Goal: Information Seeking & Learning: Learn about a topic

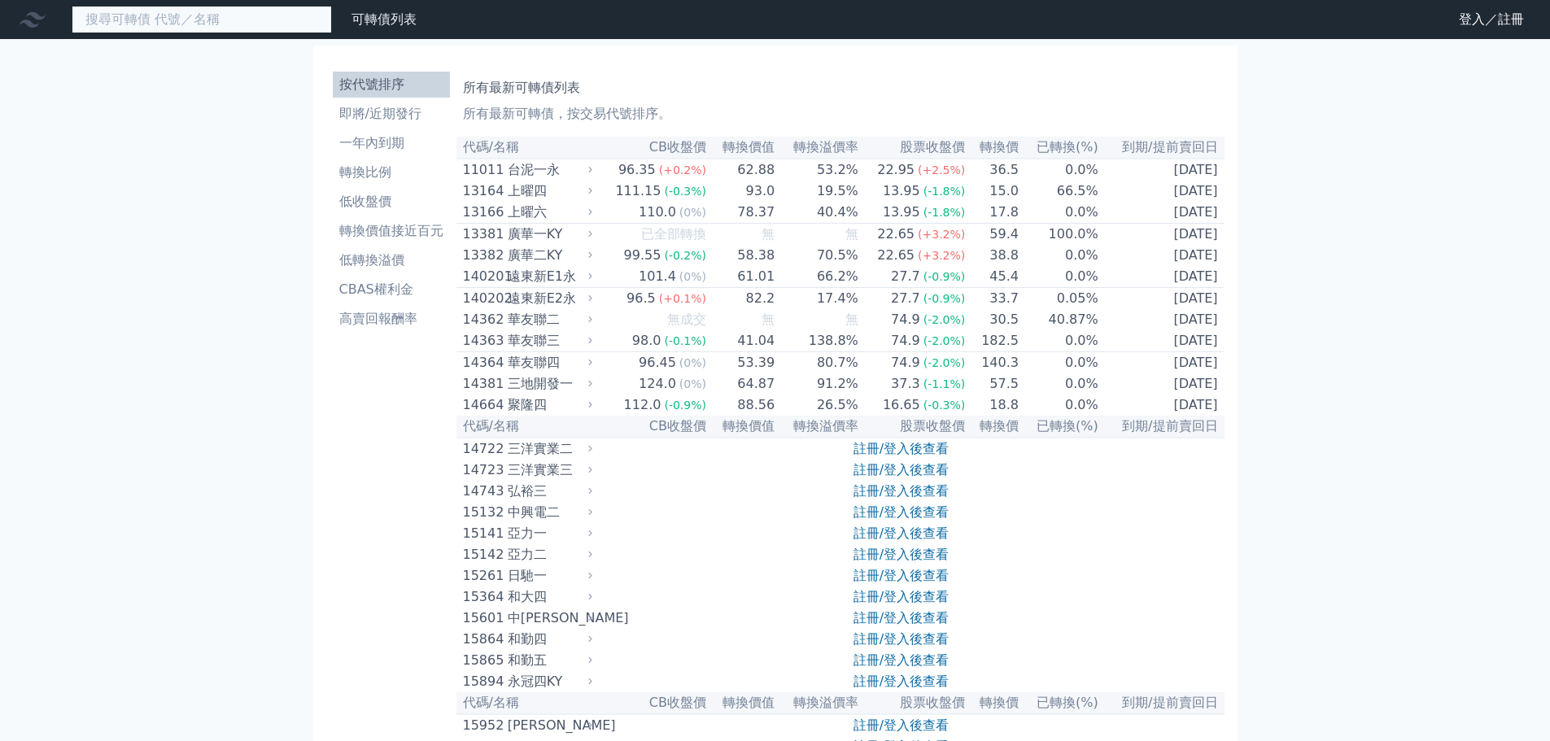
click at [203, 12] on input at bounding box center [202, 20] width 260 height 28
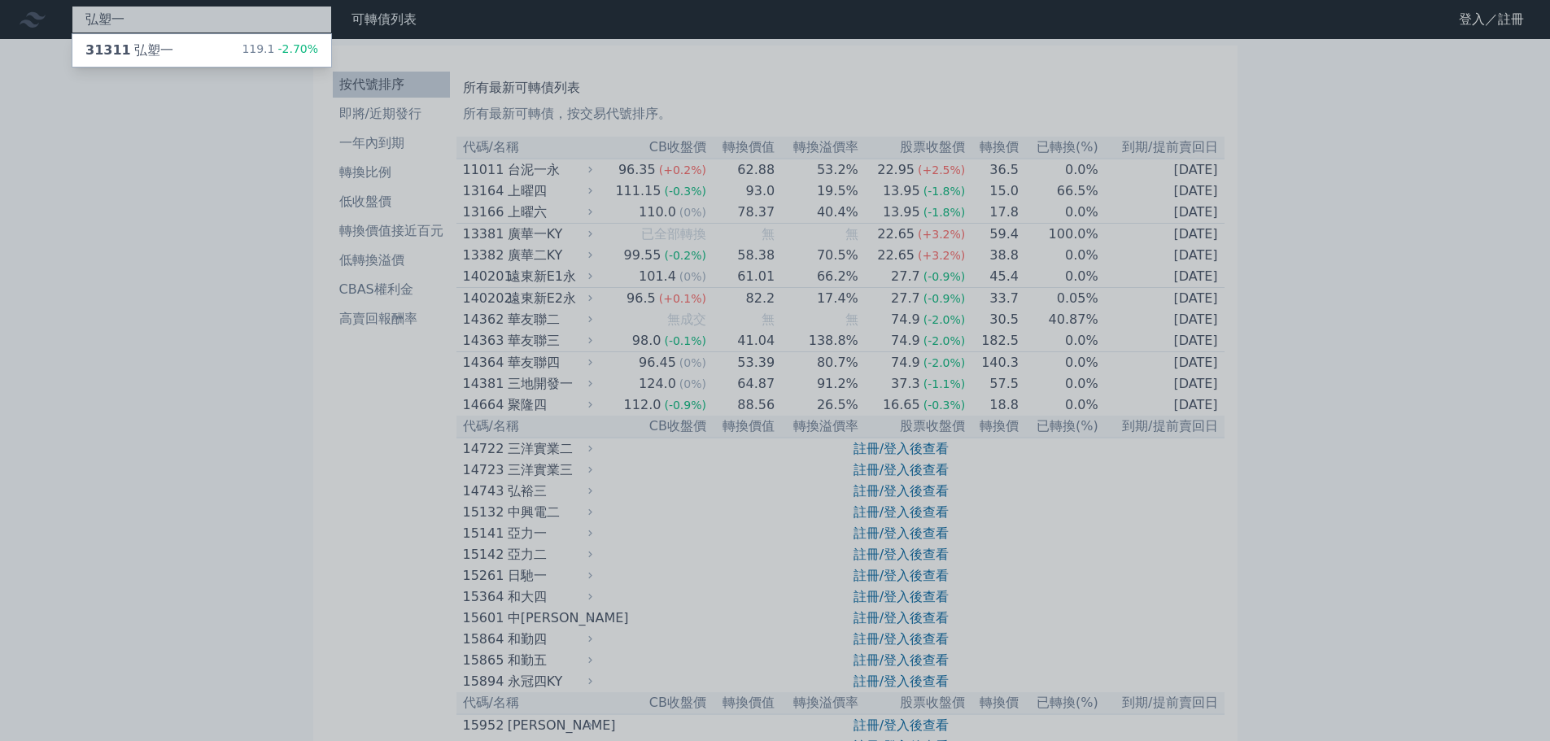
type input "弘塑一"
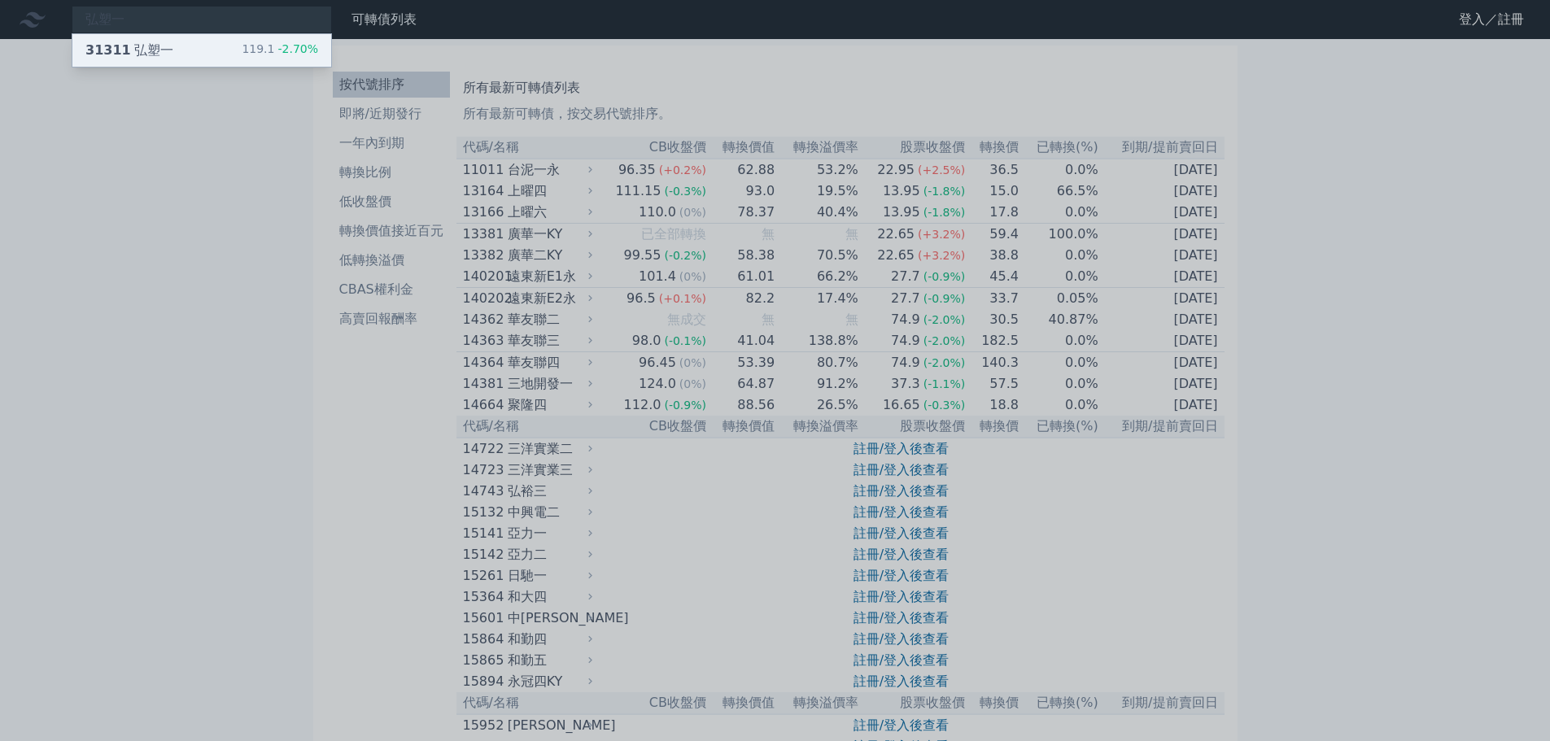
click at [183, 46] on div "31311 弘塑一 119.1 -2.70%" at bounding box center [201, 50] width 259 height 33
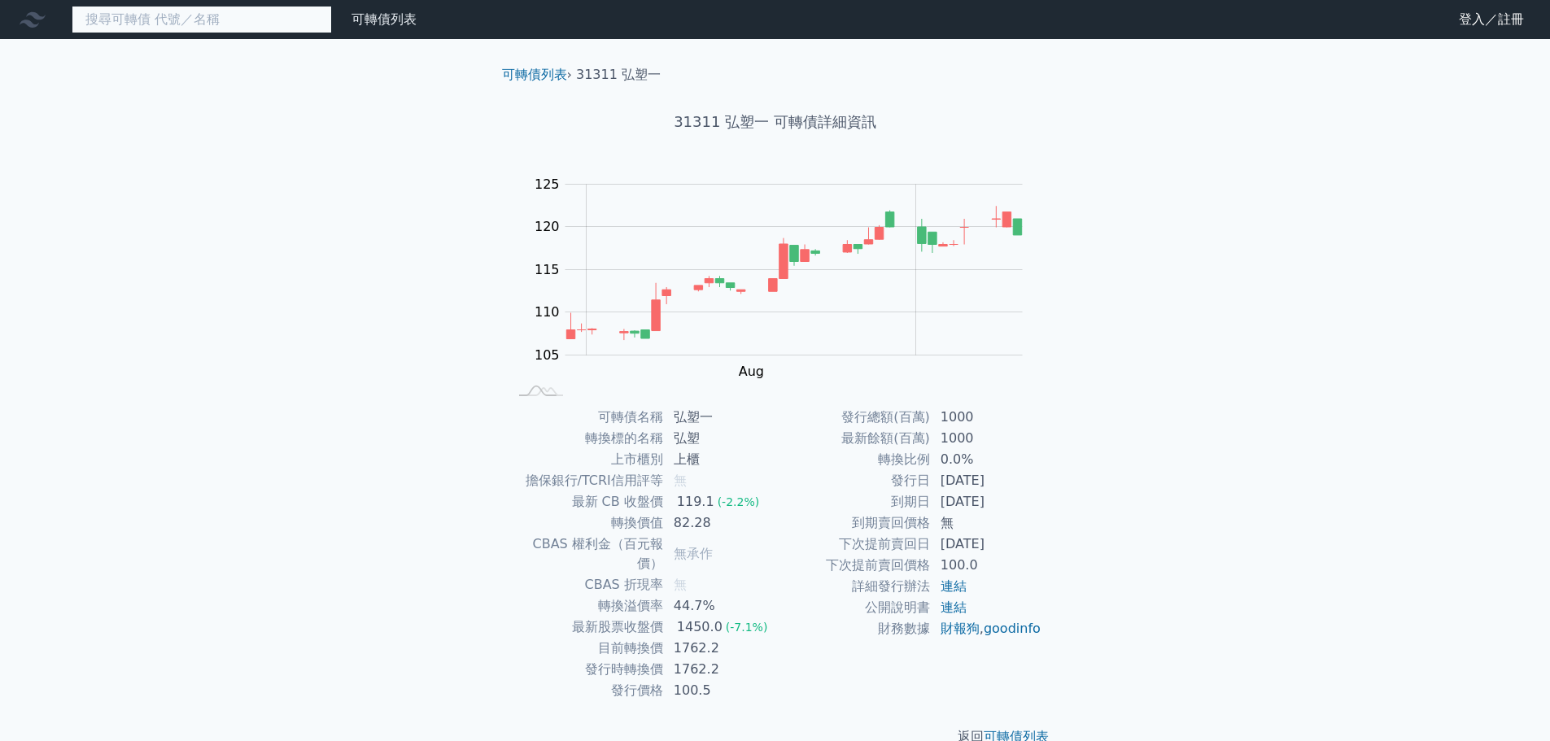
click at [132, 14] on input at bounding box center [202, 20] width 260 height 28
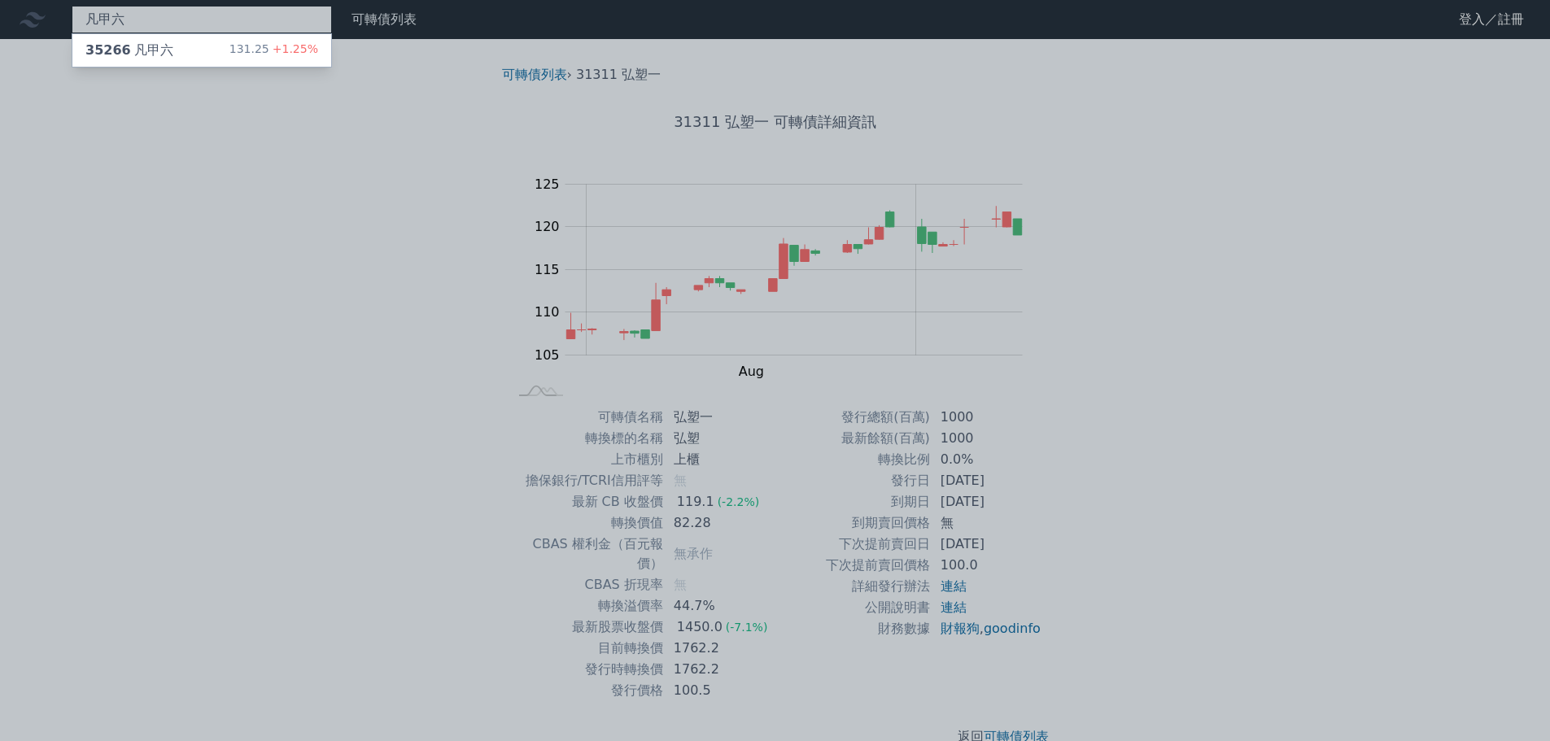
type input "凡甲六"
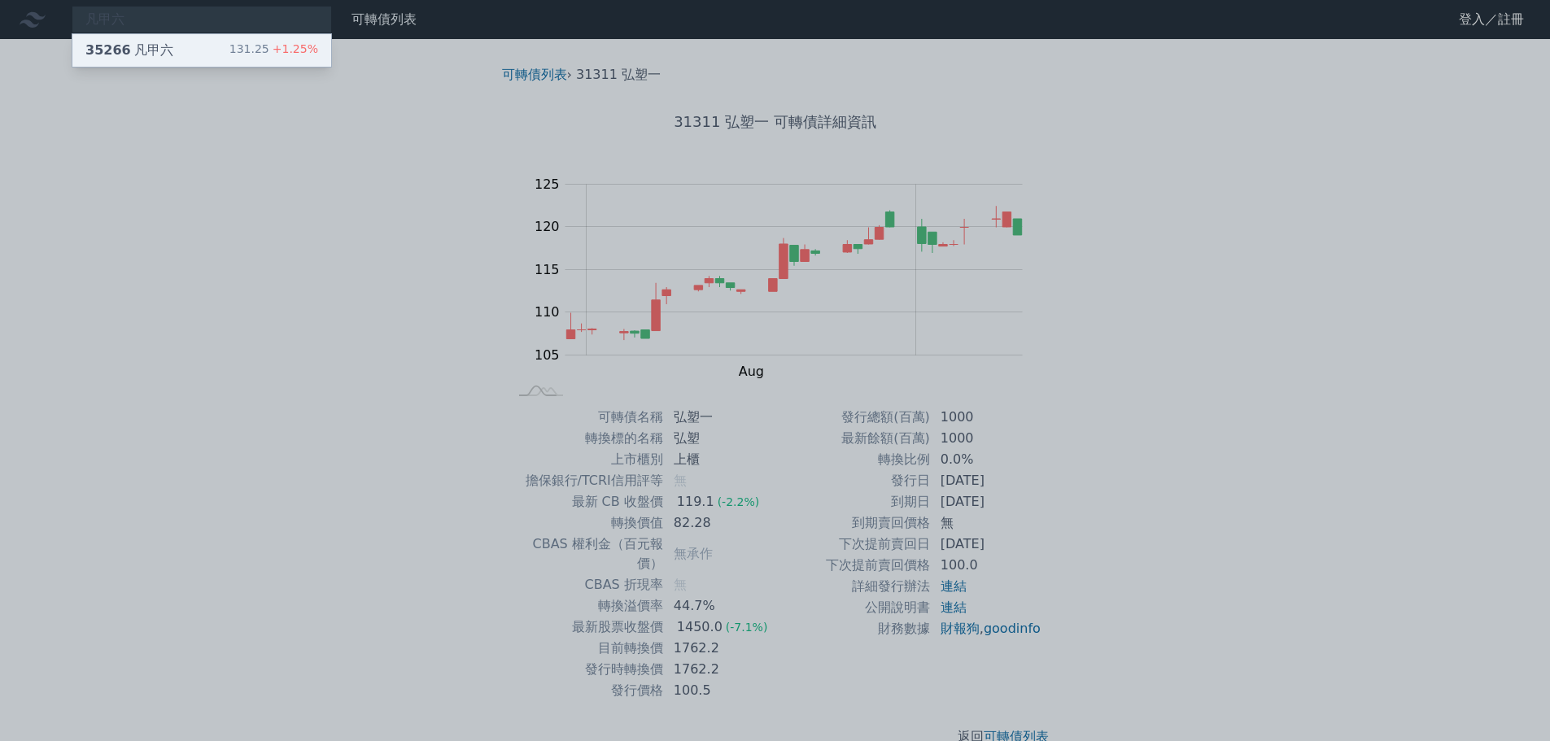
click at [205, 50] on div "35266 凡甲六 131.25 +1.25%" at bounding box center [201, 50] width 259 height 33
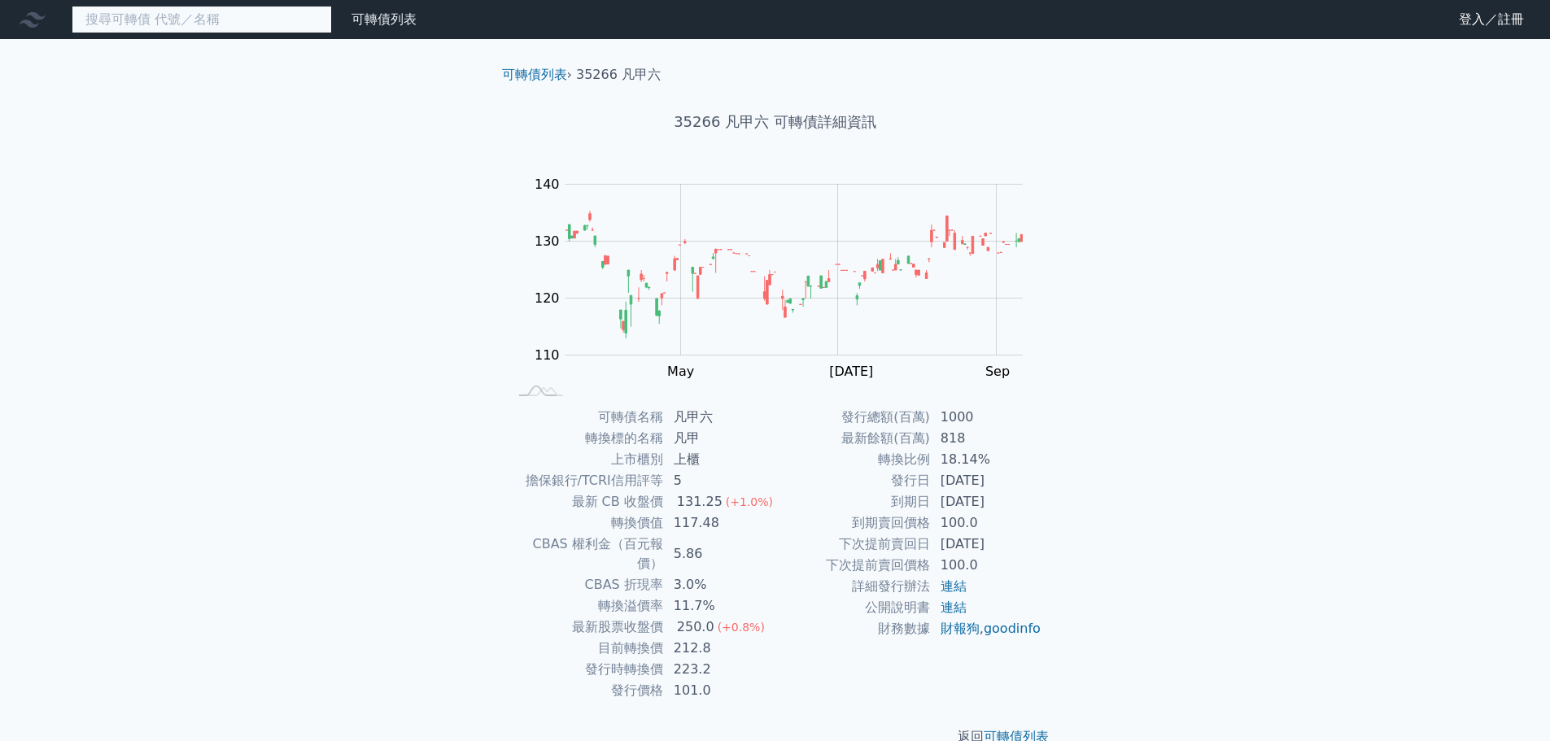
click at [204, 15] on input at bounding box center [202, 20] width 260 height 28
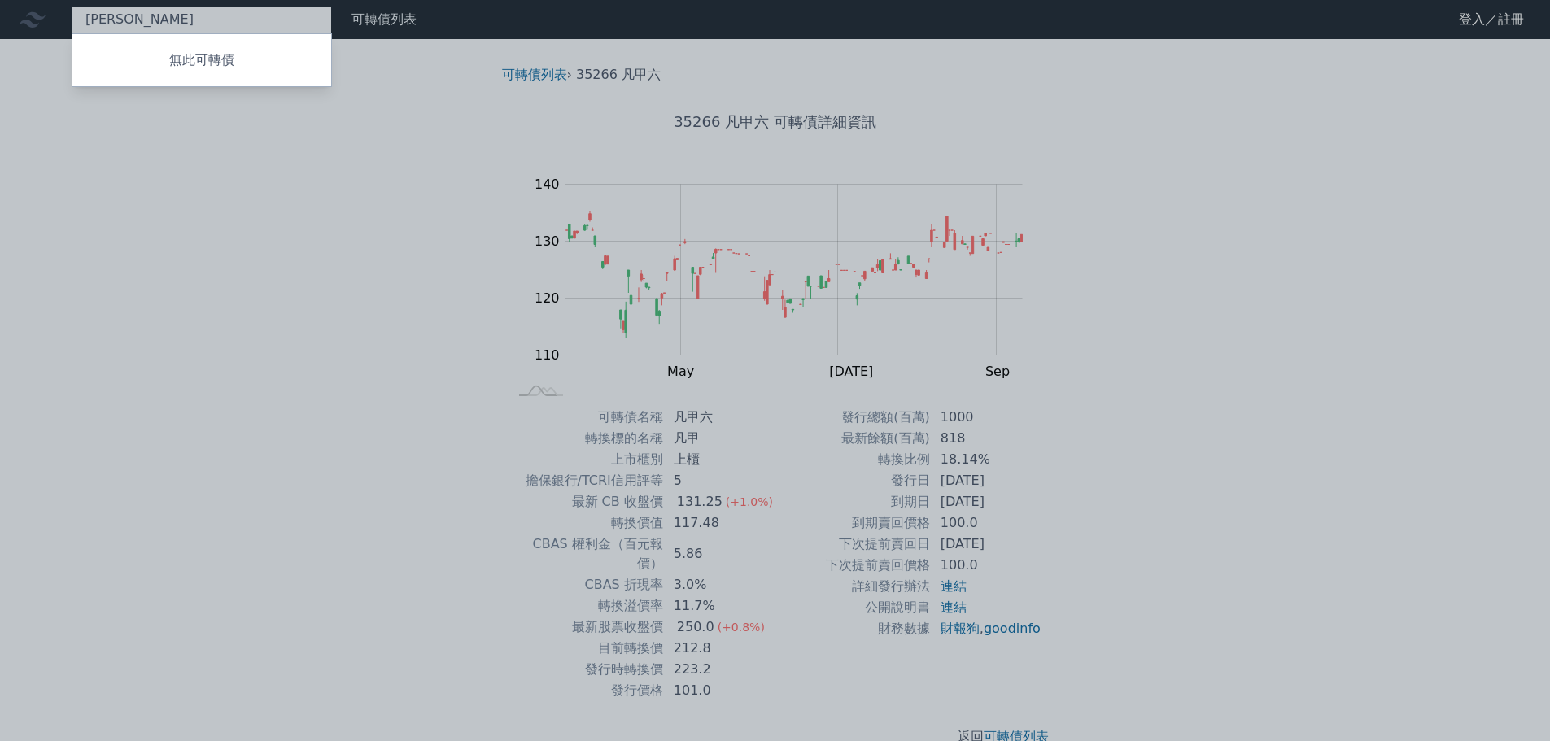
type input "田"
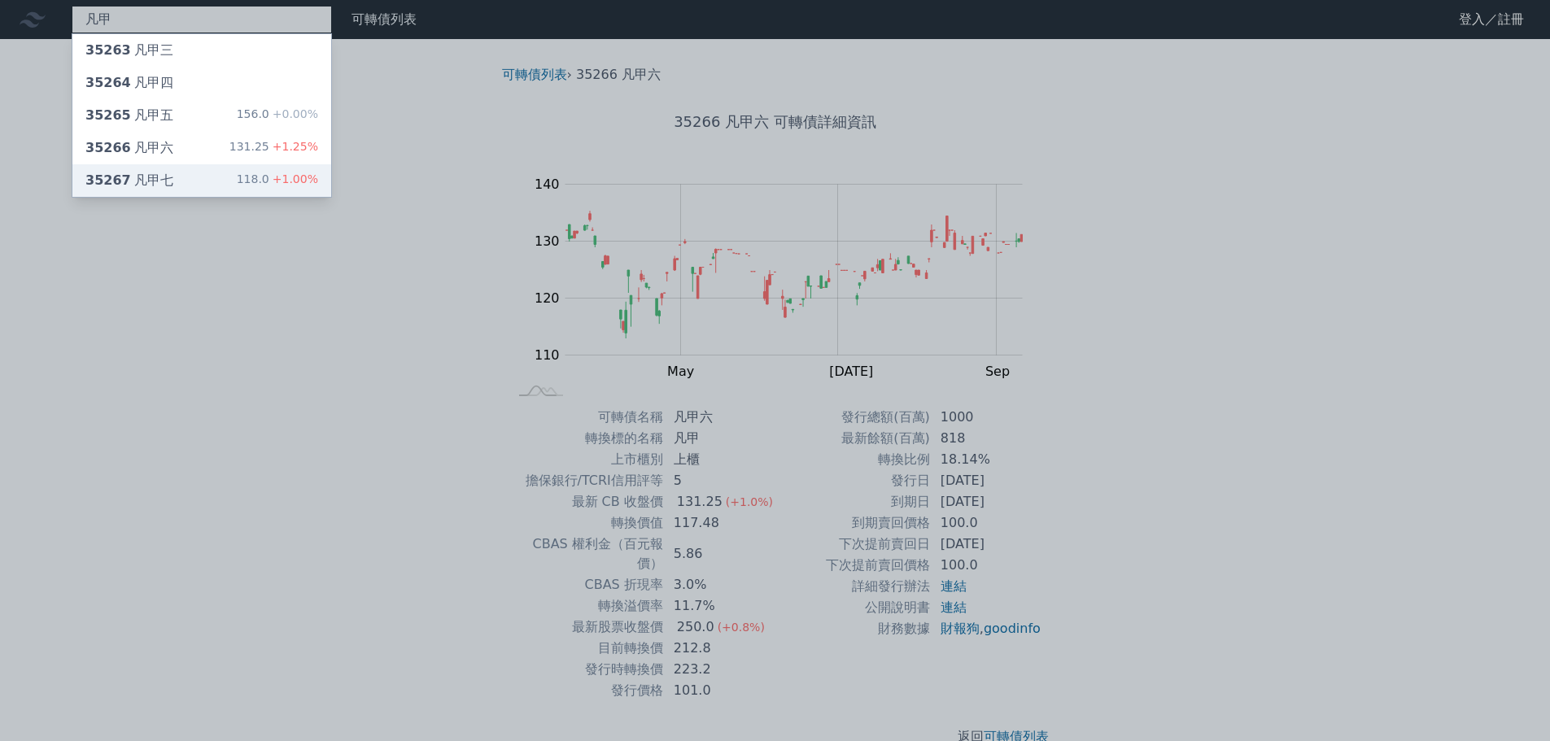
type input "凡甲"
click at [130, 182] on div "35267 凡甲七" at bounding box center [129, 181] width 88 height 20
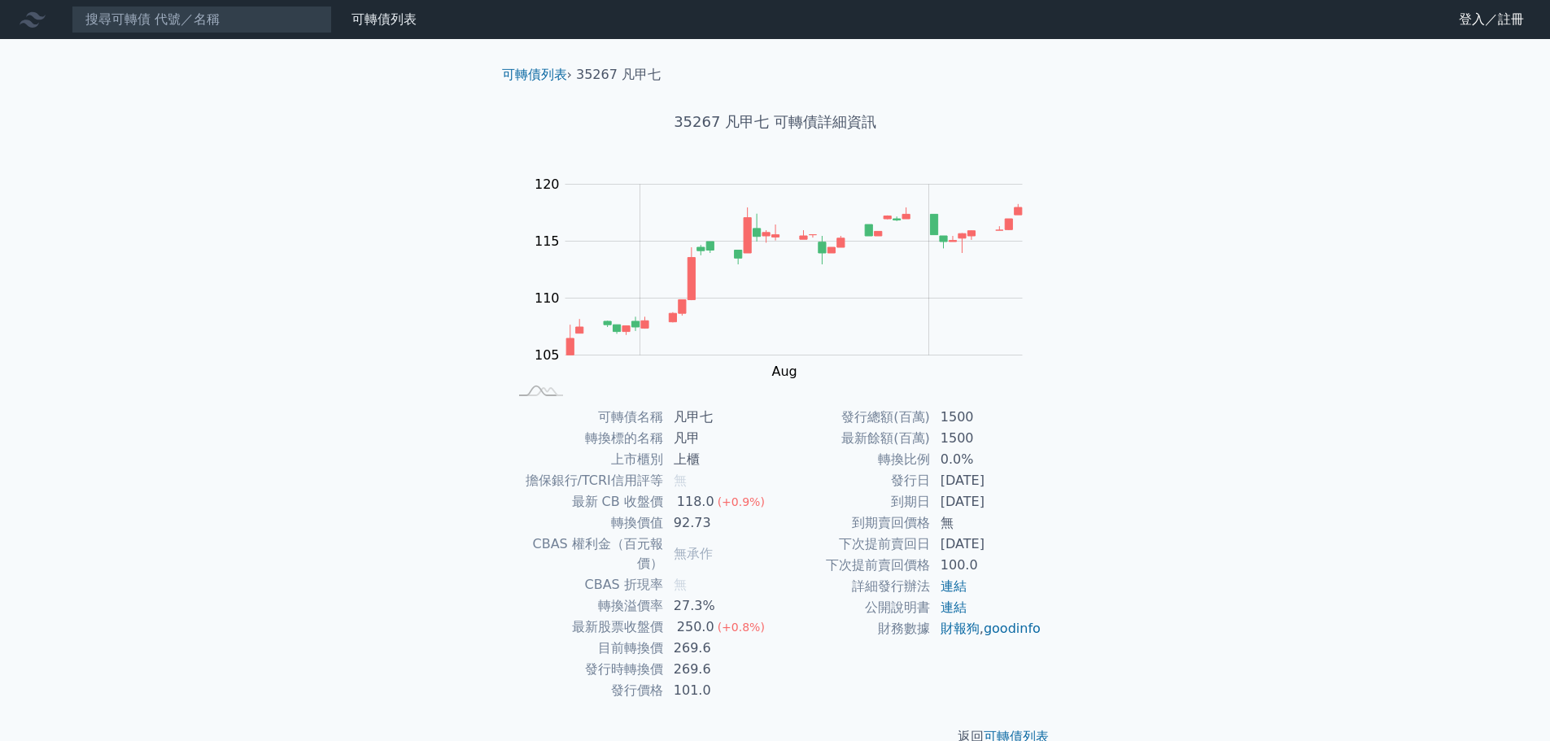
click at [1088, 258] on div "可轉債列表 財務數據 可轉債列表 財務數據 登入／註冊 登入／註冊 可轉債列表 › 35267 凡甲七 35267 凡甲七 可轉債詳細資訊 Zoom Out …" at bounding box center [775, 386] width 1550 height 773
click at [113, 19] on input at bounding box center [202, 20] width 260 height 28
click at [394, 23] on link "可轉債列表" at bounding box center [384, 18] width 65 height 15
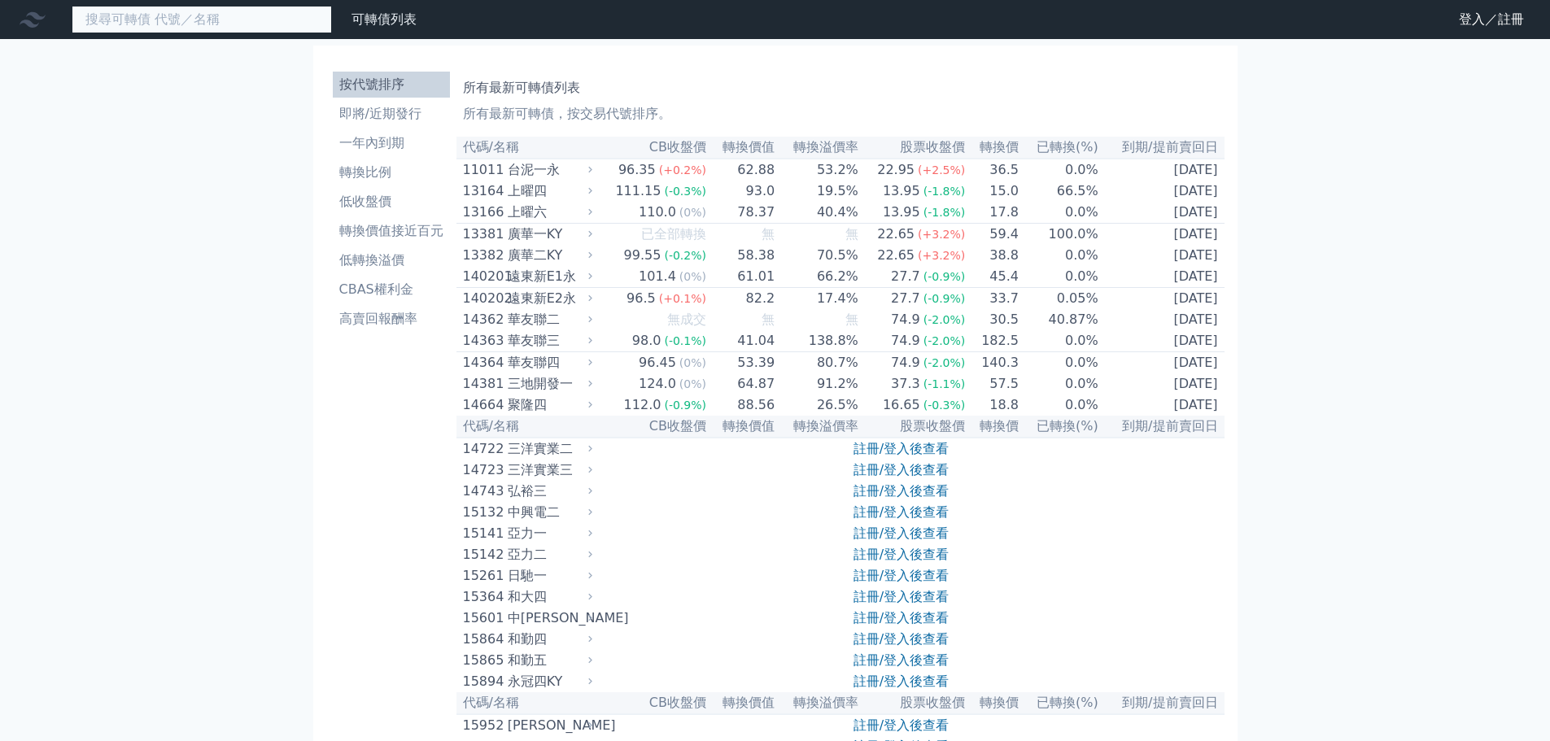
click at [160, 21] on input at bounding box center [202, 20] width 260 height 28
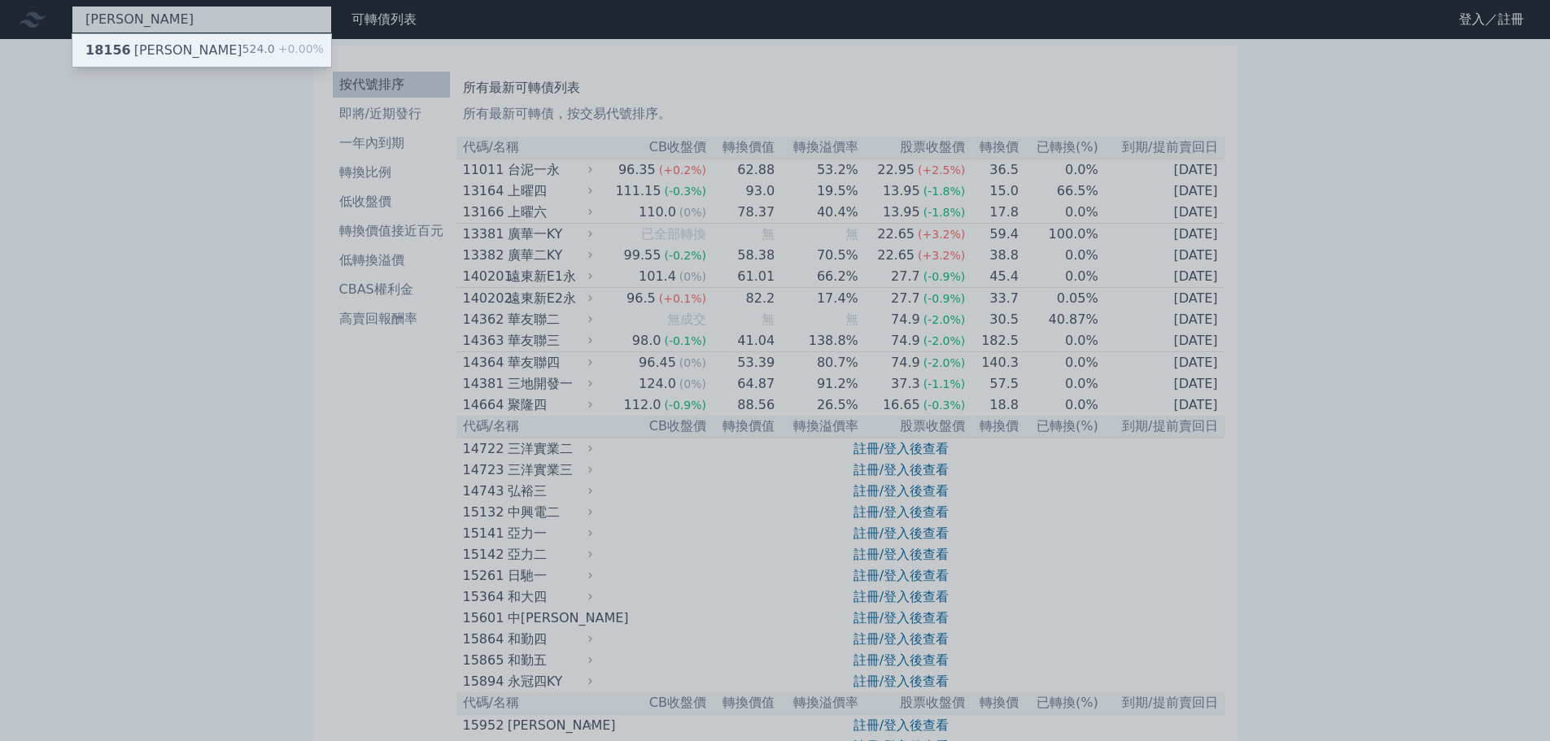
type input "[PERSON_NAME]"
click at [199, 50] on div "18156 富喬六 524.0 +0.00%" at bounding box center [201, 50] width 259 height 33
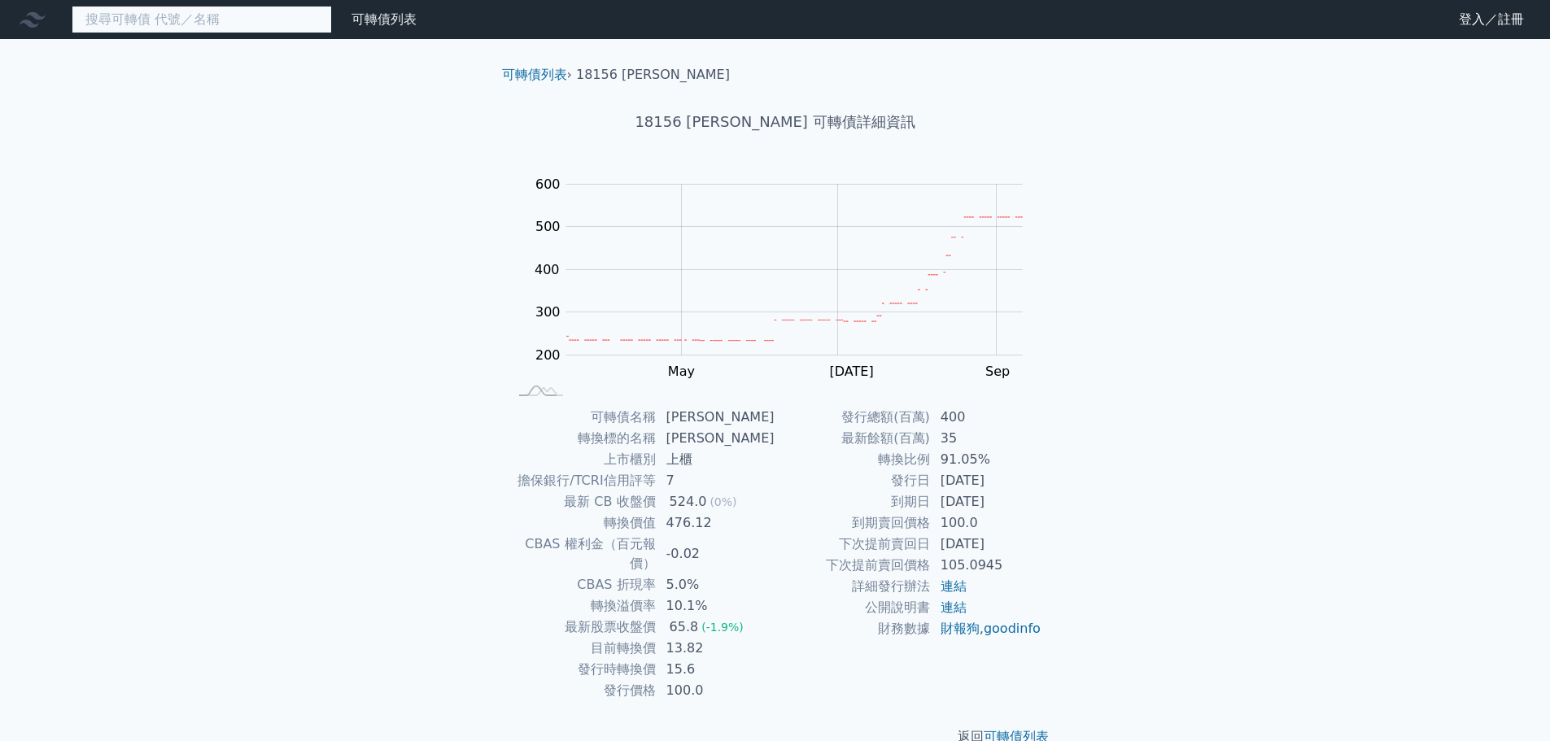
click at [120, 20] on input at bounding box center [202, 20] width 260 height 28
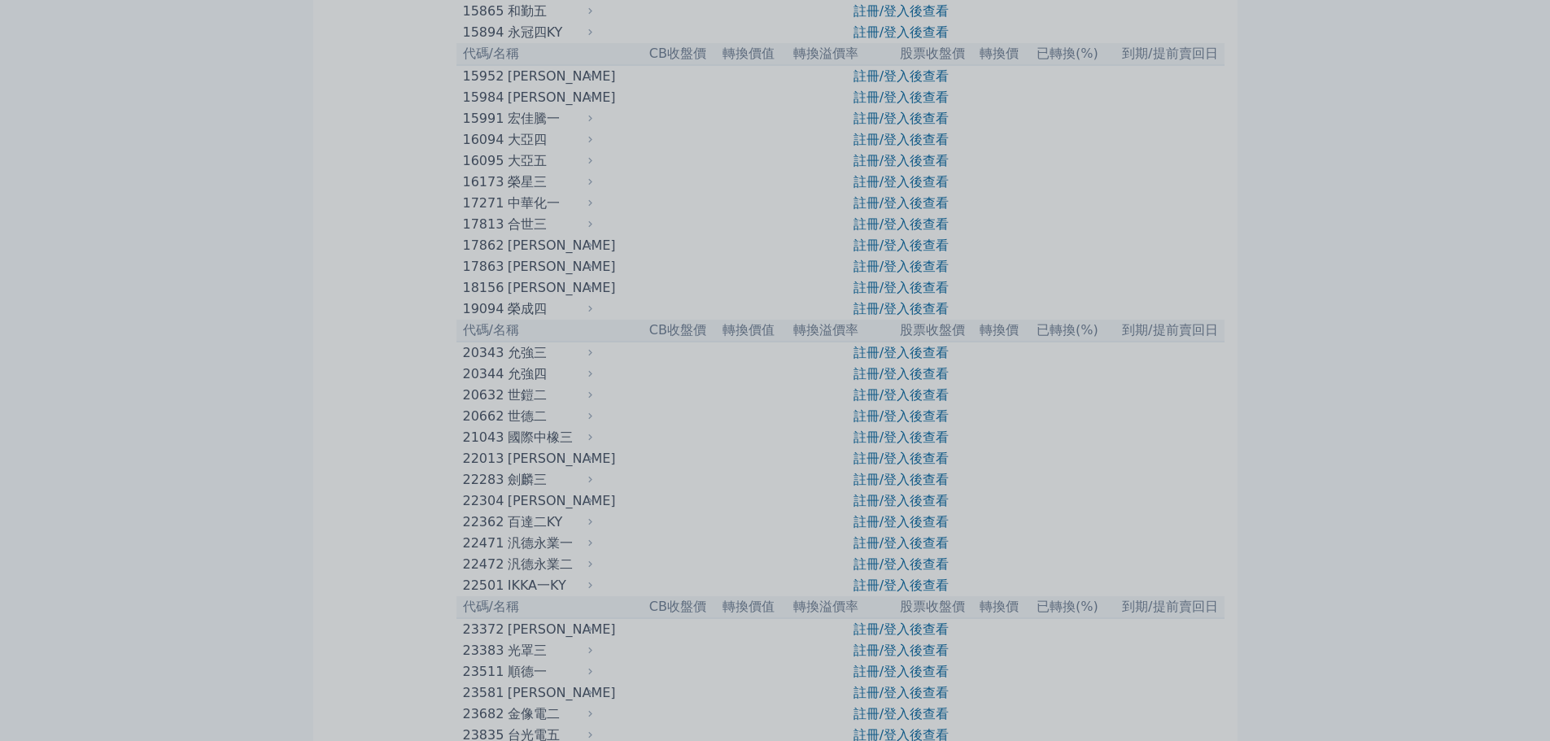
scroll to position [651, 0]
click at [1389, 388] on div at bounding box center [775, 370] width 1550 height 741
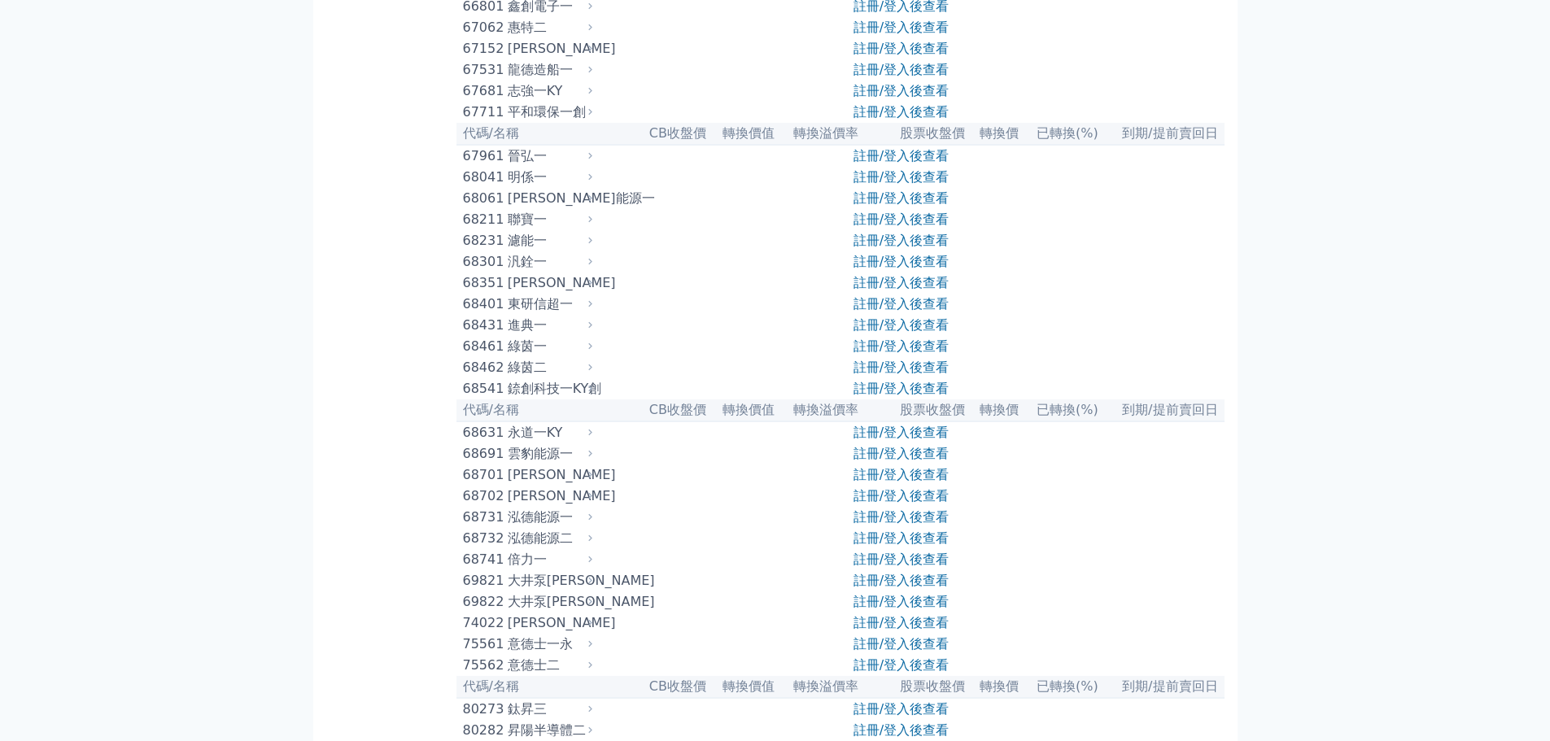
scroll to position [0, 0]
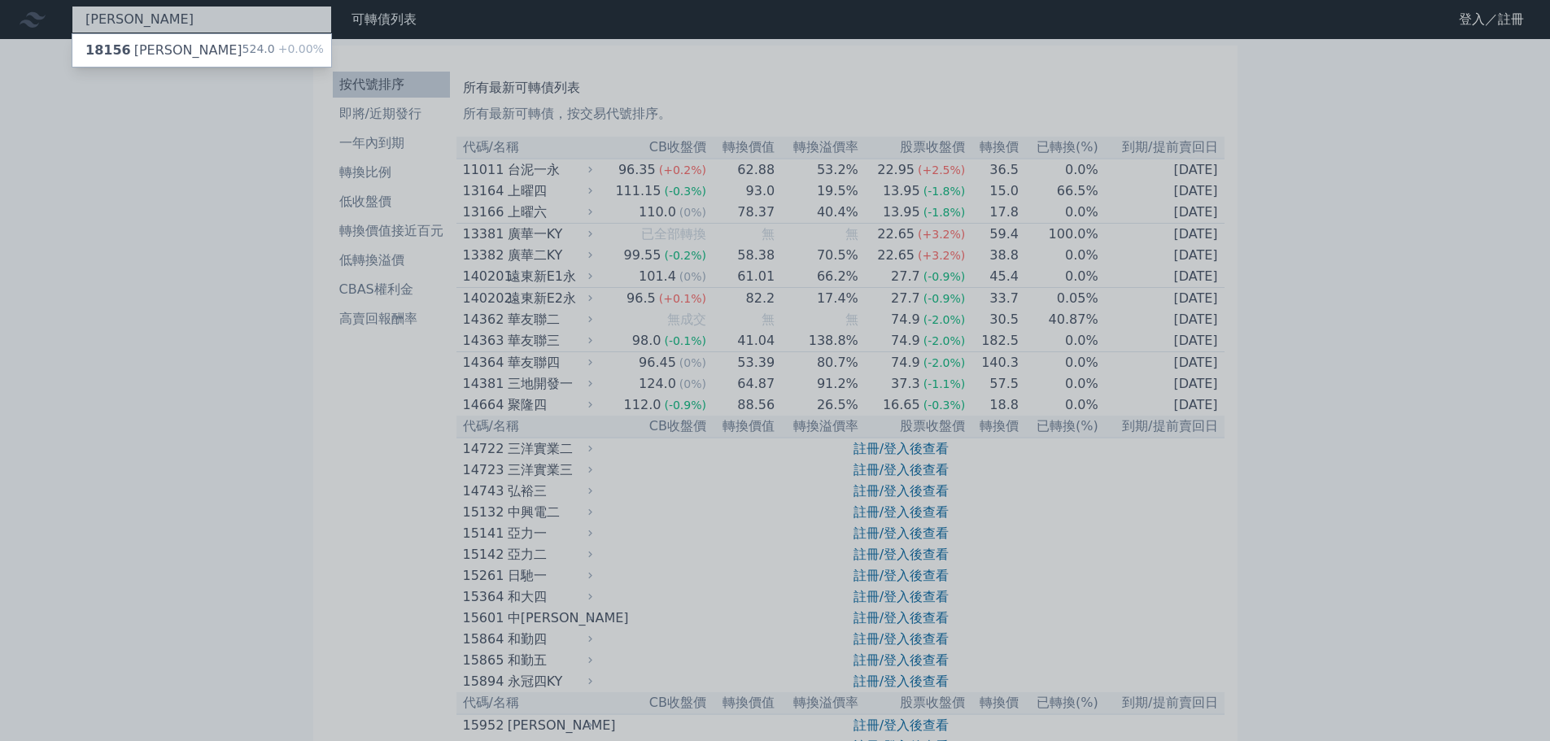
click at [132, 14] on div "[PERSON_NAME] 18156 富喬六 524.0 +0.00%" at bounding box center [202, 20] width 260 height 28
type input "富"
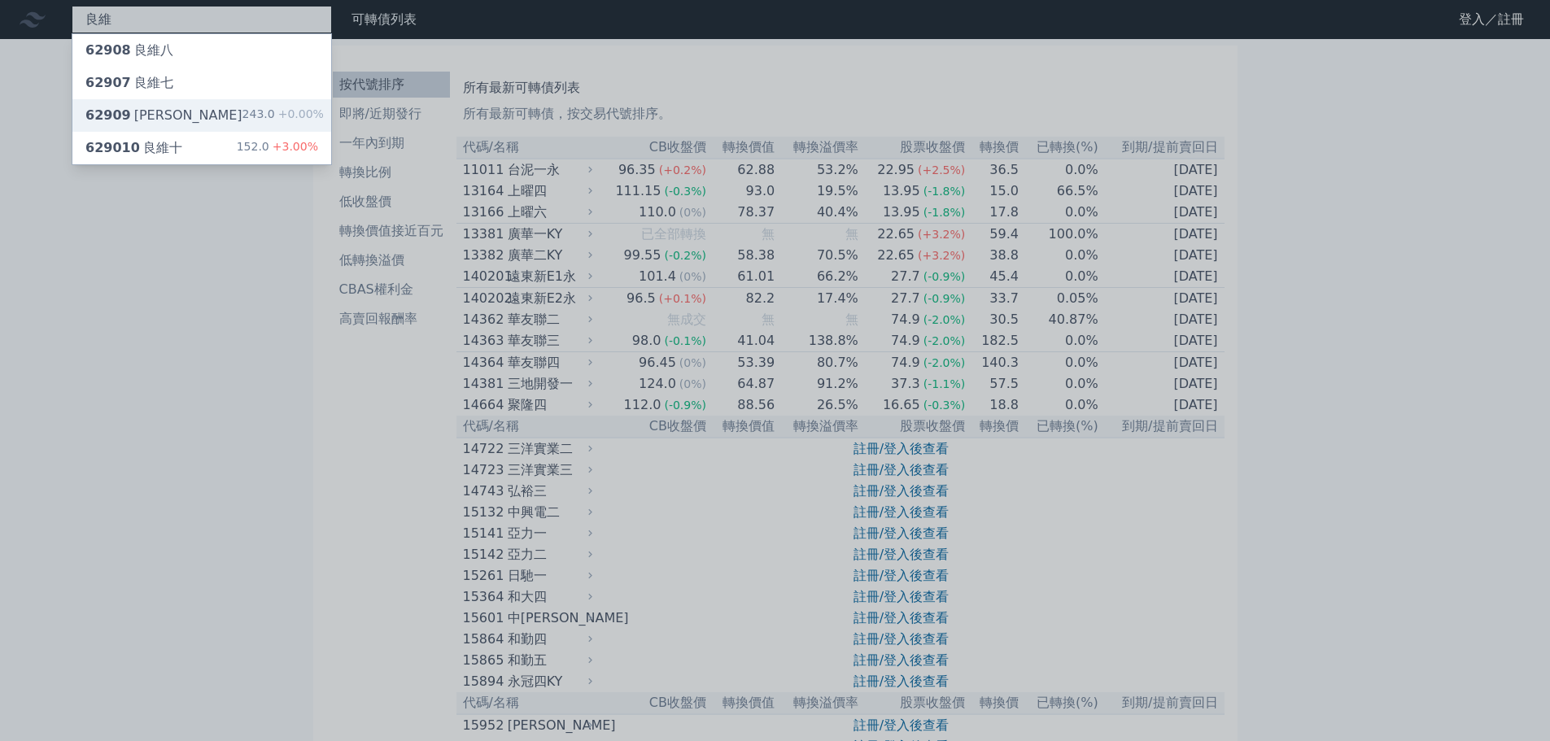
type input "良維"
click at [157, 116] on div "62909 [PERSON_NAME]" at bounding box center [163, 116] width 157 height 20
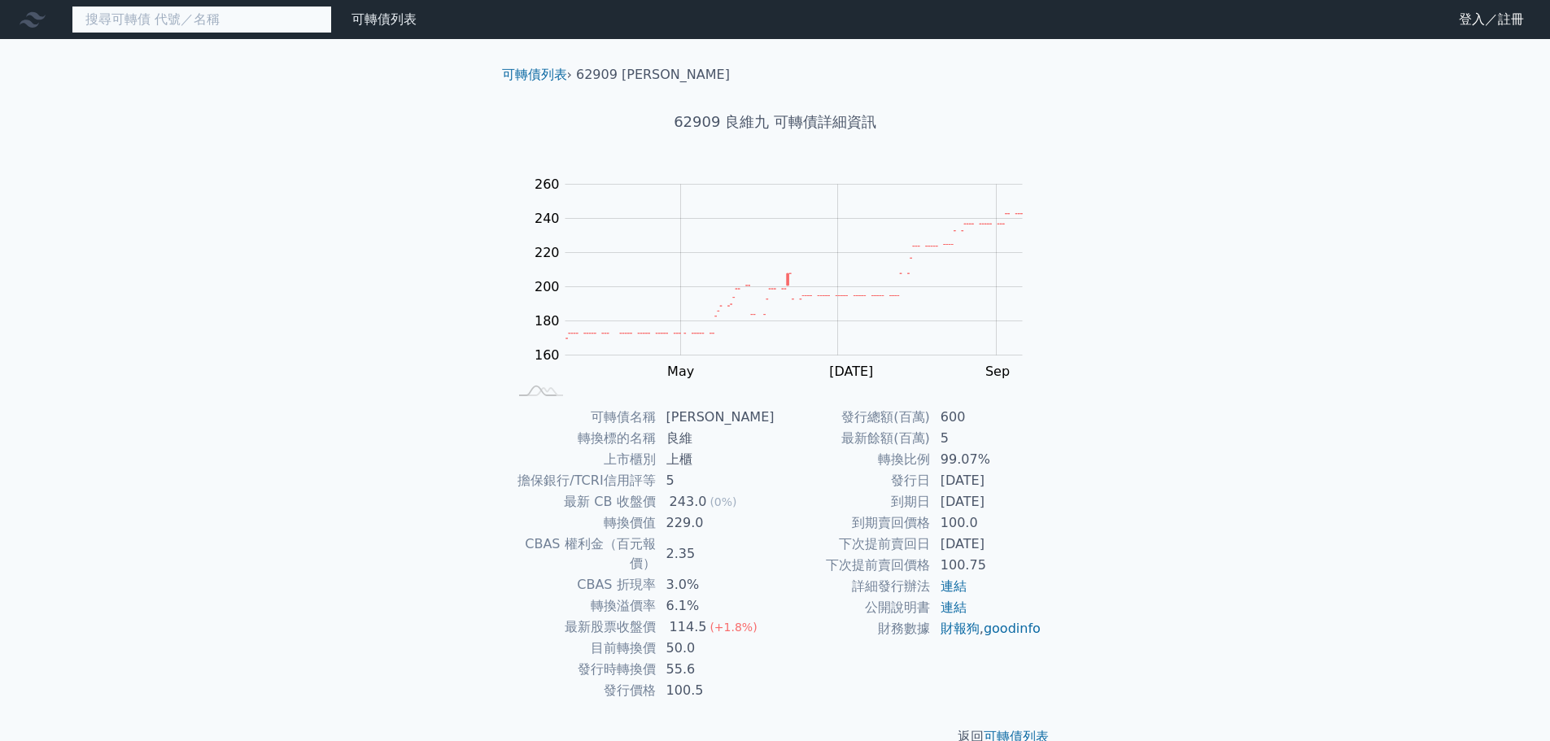
click at [111, 20] on input at bounding box center [202, 20] width 260 height 28
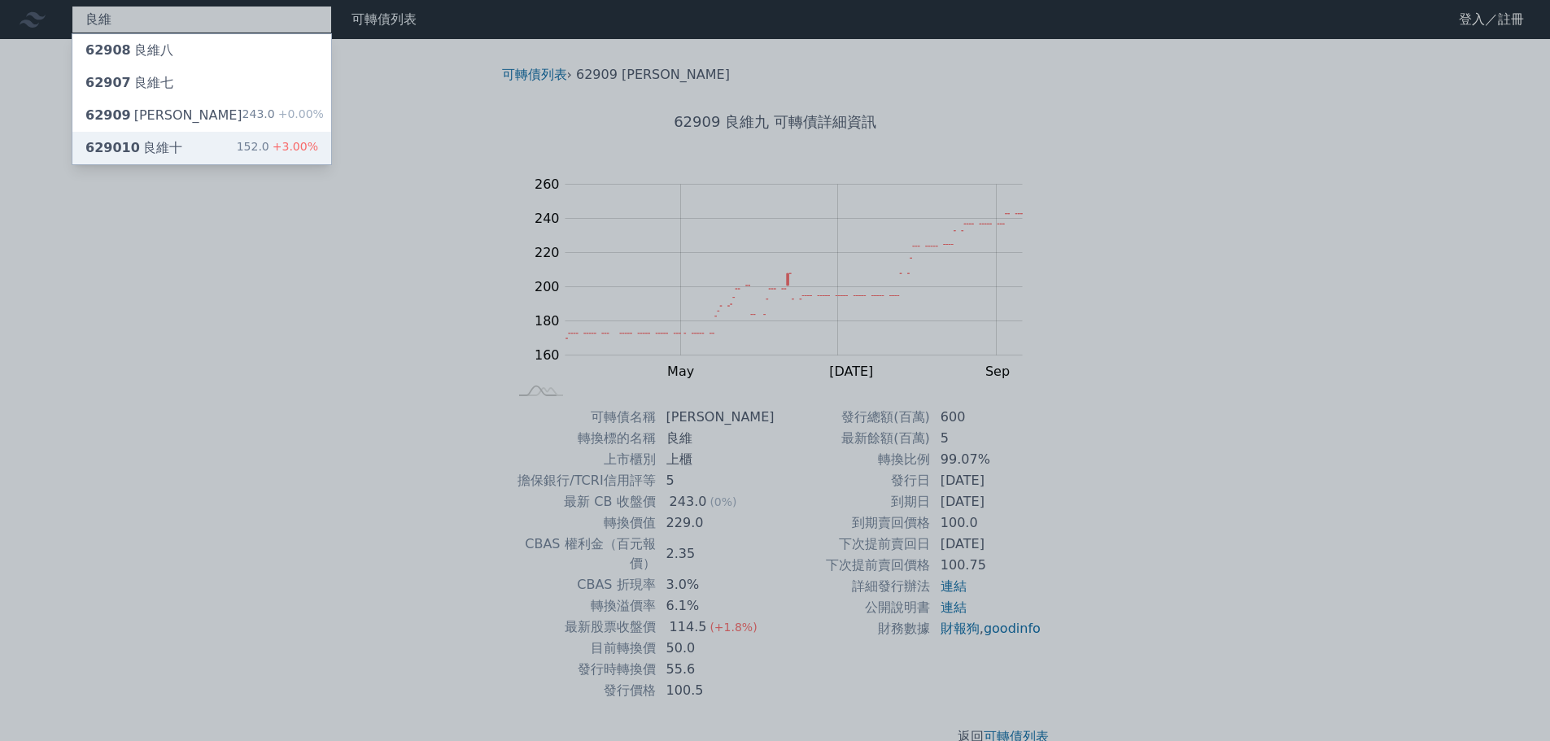
type input "良維"
click at [173, 142] on div "629010 良維十" at bounding box center [133, 148] width 97 height 20
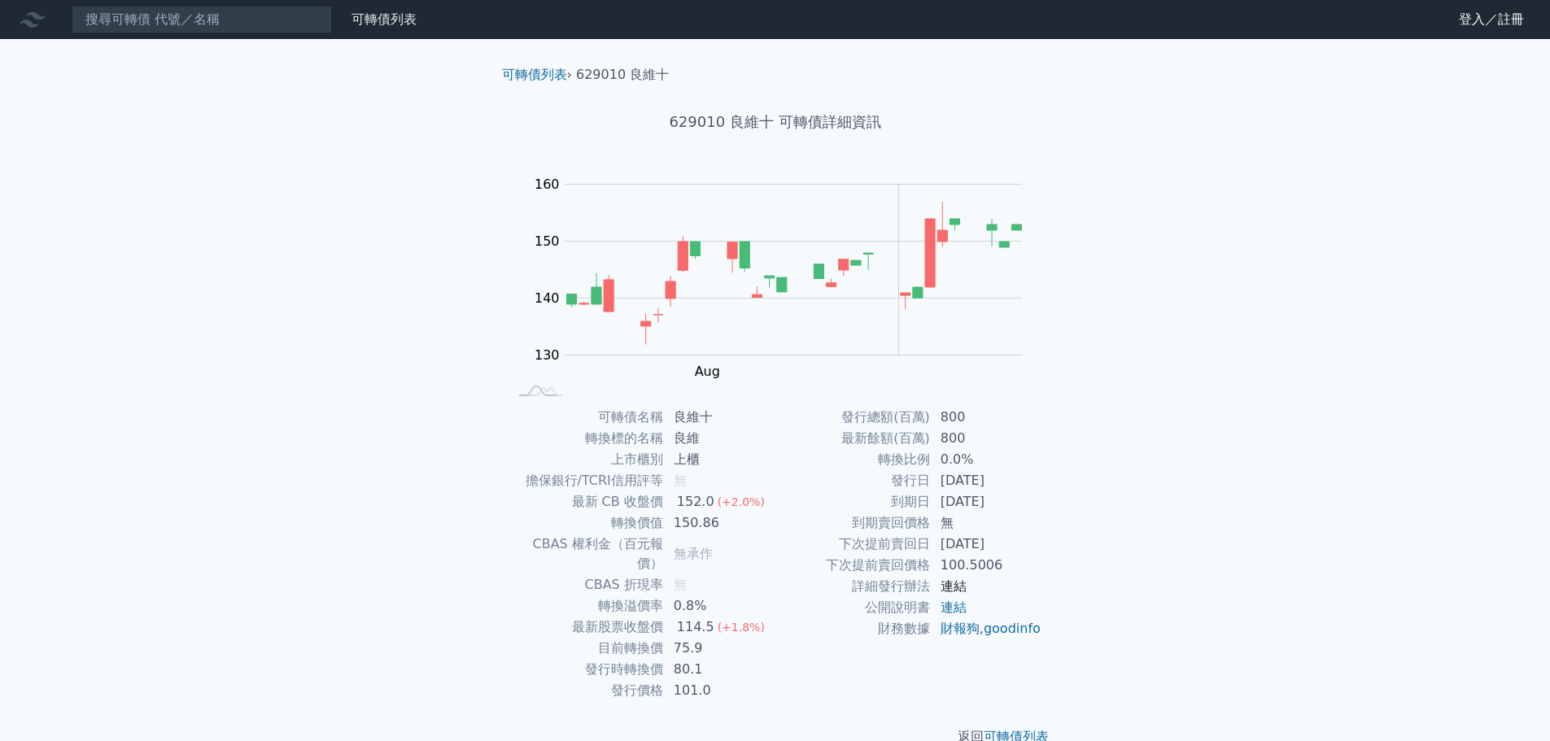
click at [960, 588] on link "連結" at bounding box center [954, 586] width 26 height 15
click at [107, 20] on input at bounding box center [202, 20] width 260 height 28
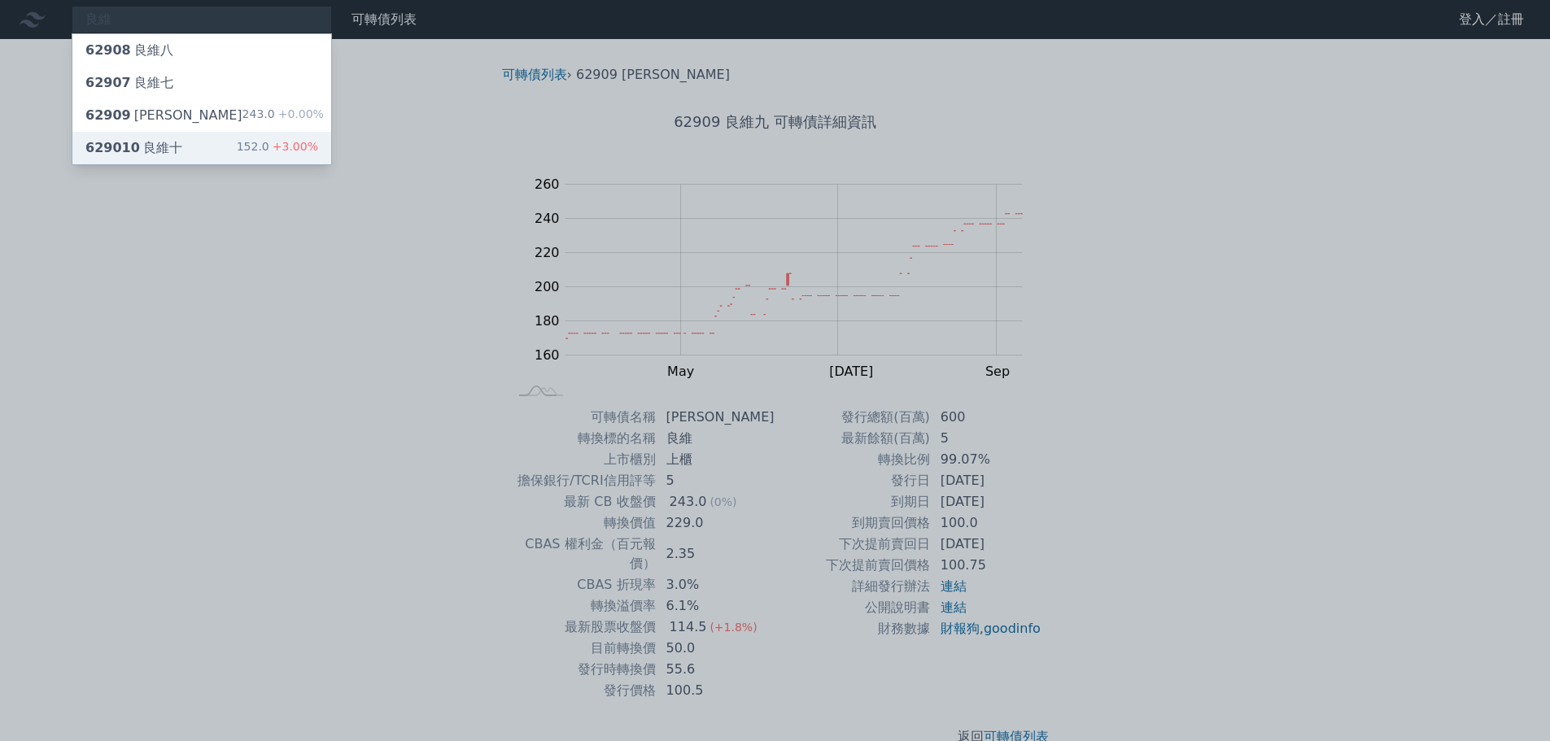
click at [230, 142] on div "629010 良維十 152.0 +3.00%" at bounding box center [201, 148] width 259 height 33
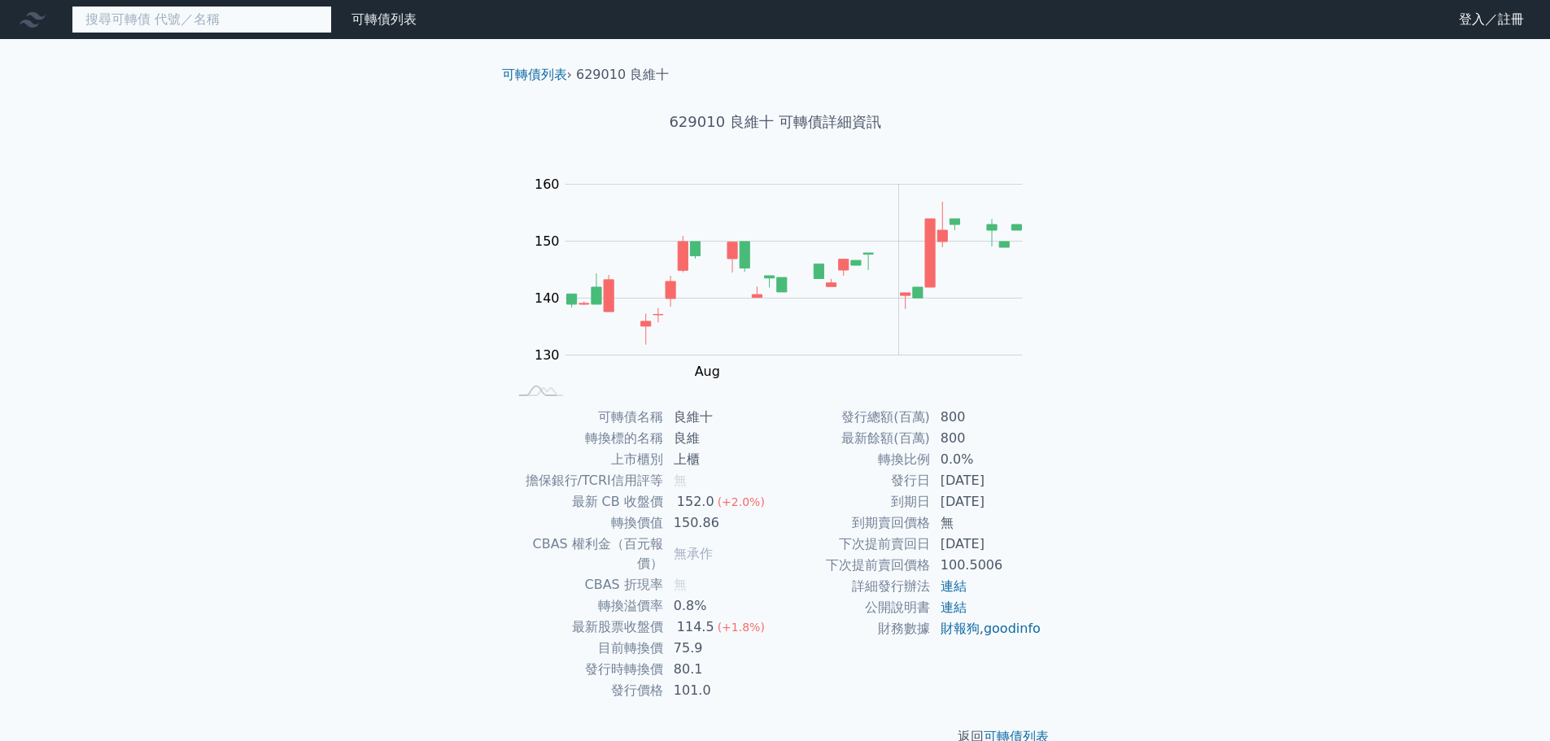
click at [98, 20] on input at bounding box center [202, 20] width 260 height 28
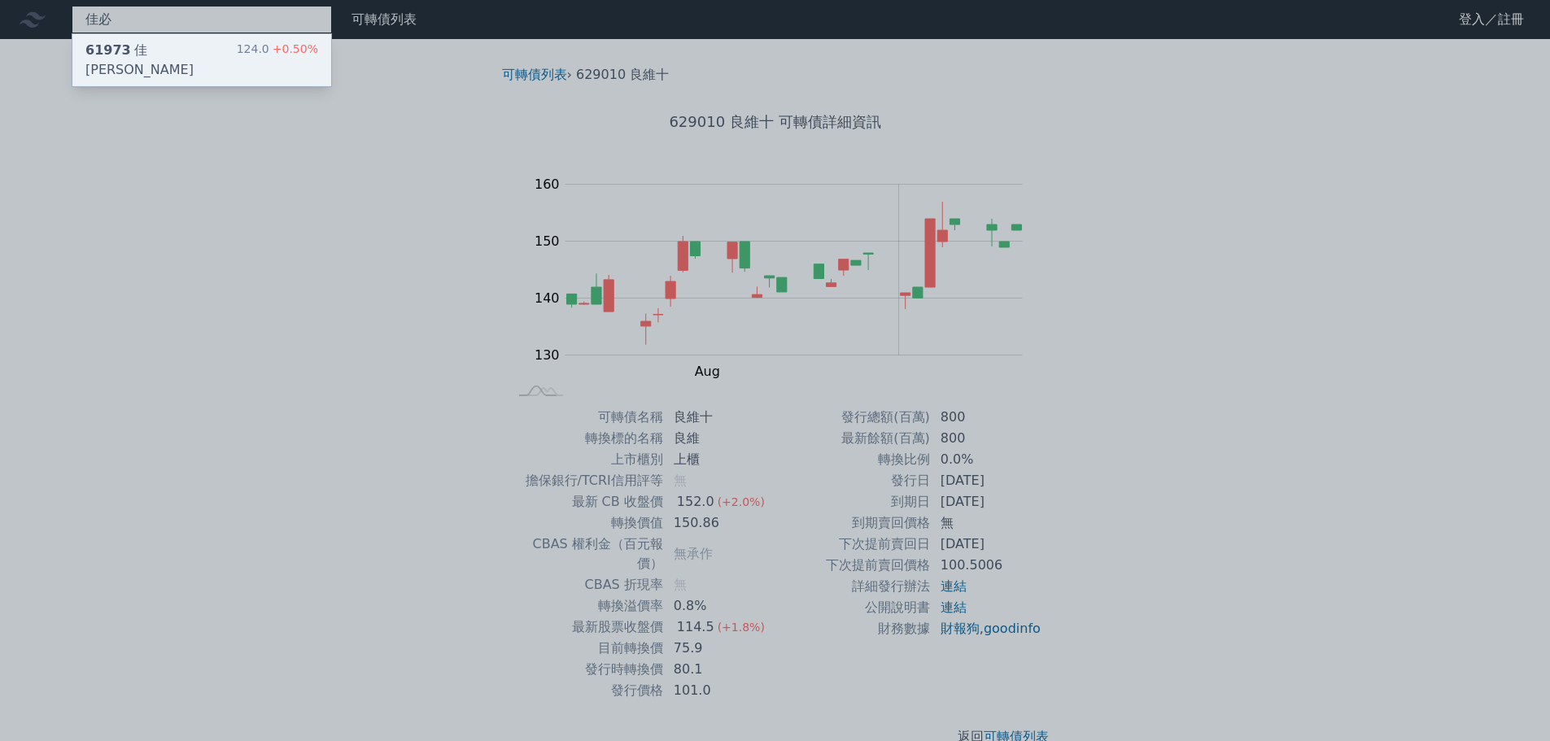
type input "佳必"
click at [124, 43] on span "61973" at bounding box center [108, 49] width 46 height 15
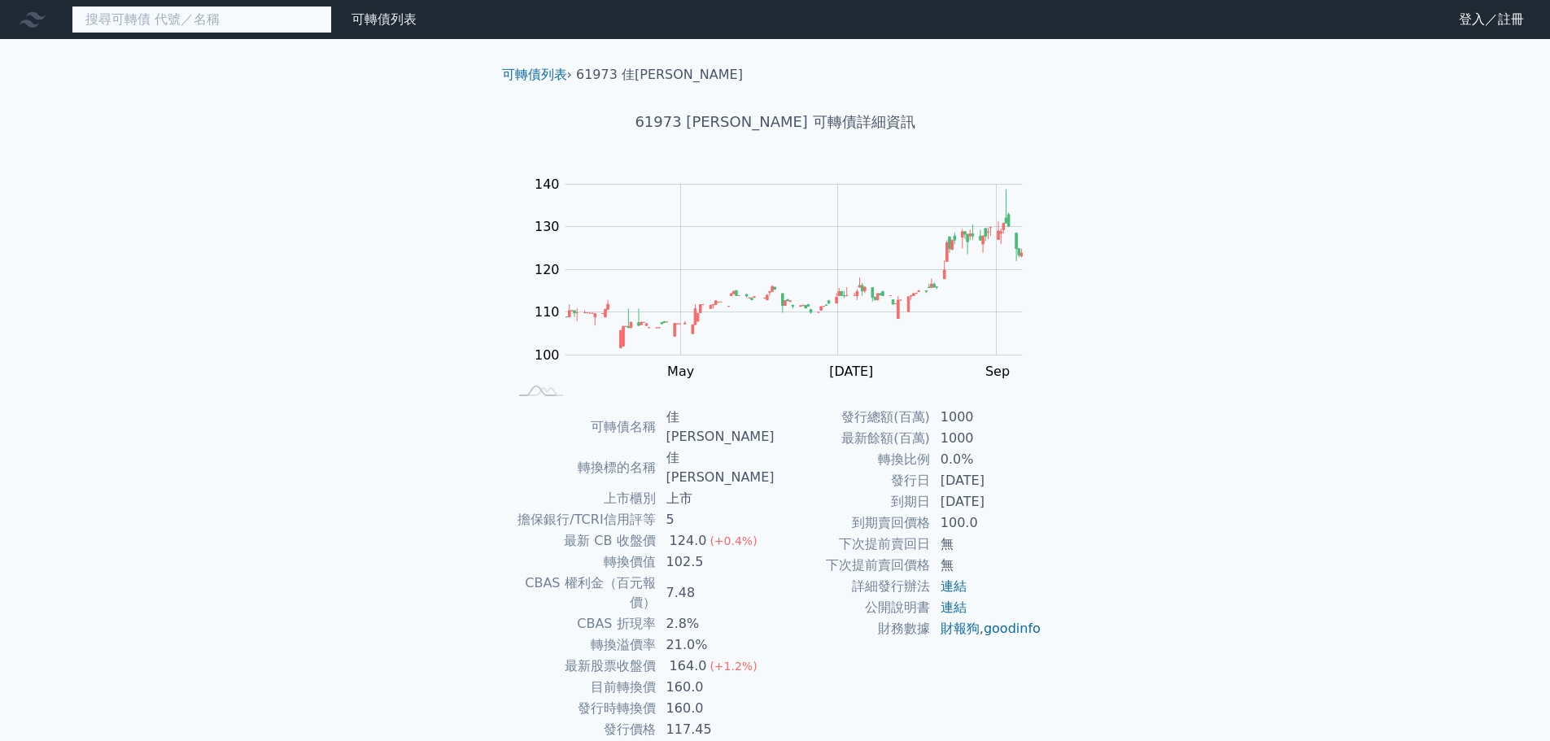
click at [128, 15] on input at bounding box center [202, 20] width 260 height 28
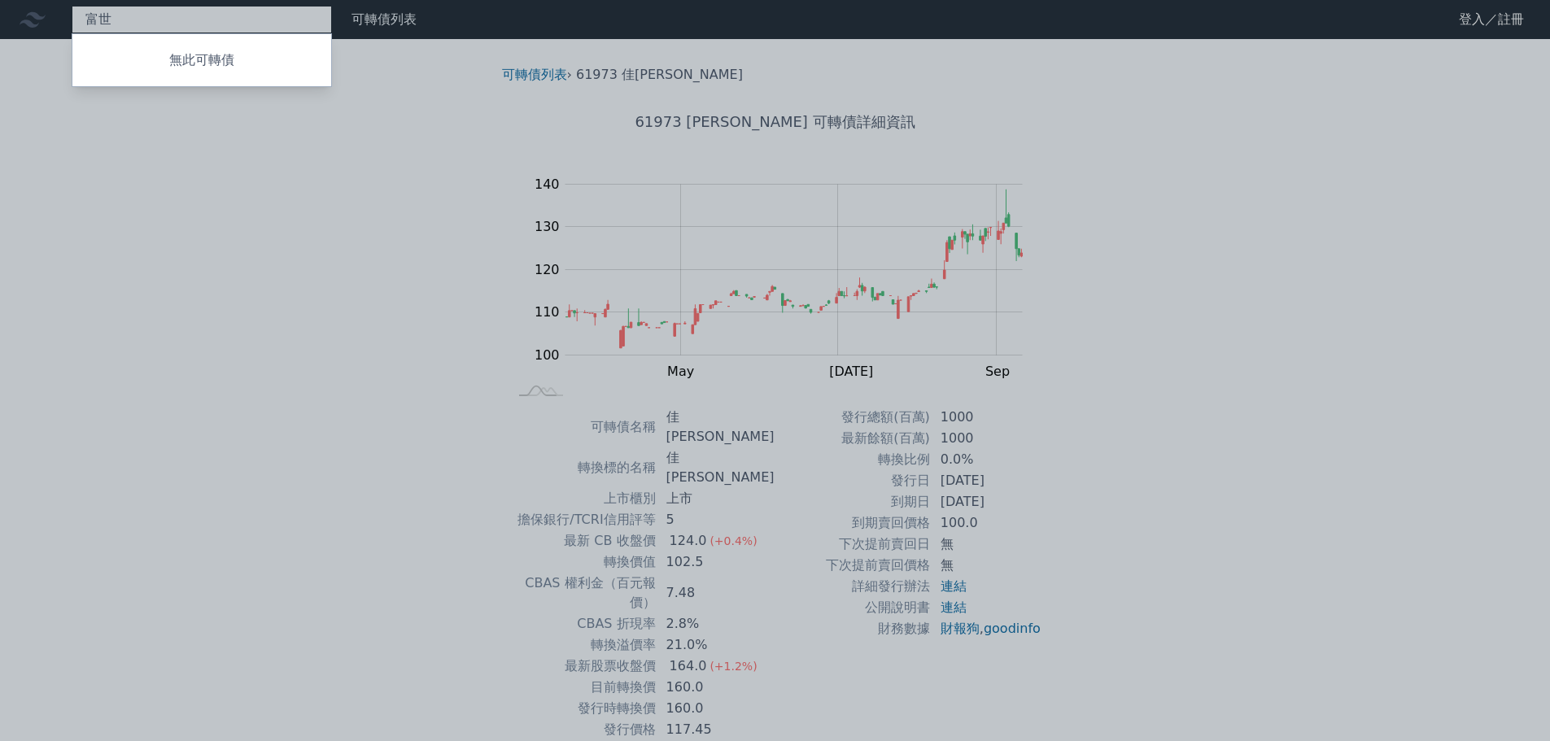
type input "富"
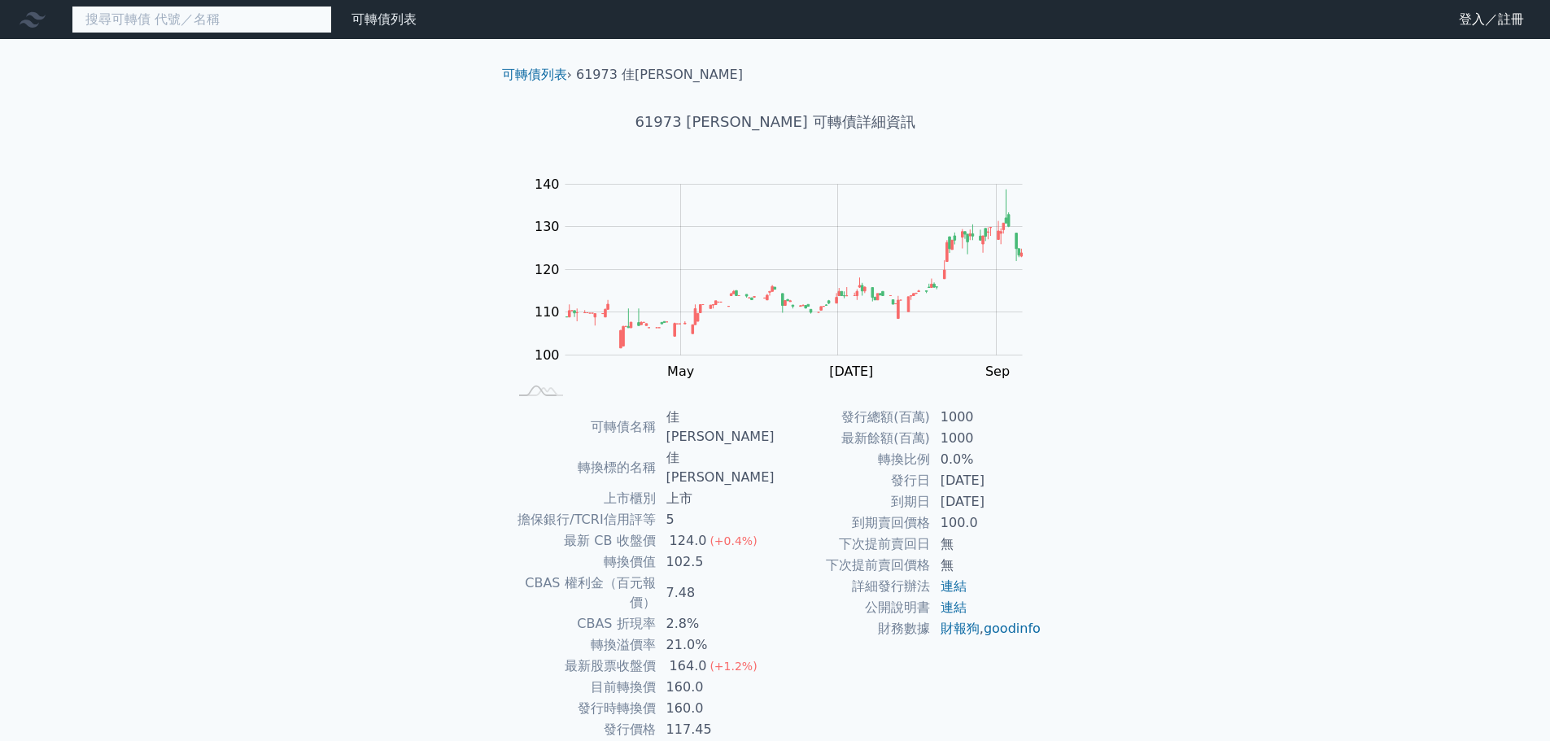
click at [278, 28] on input at bounding box center [202, 20] width 260 height 28
click at [404, 24] on link "可轉債列表" at bounding box center [384, 18] width 65 height 15
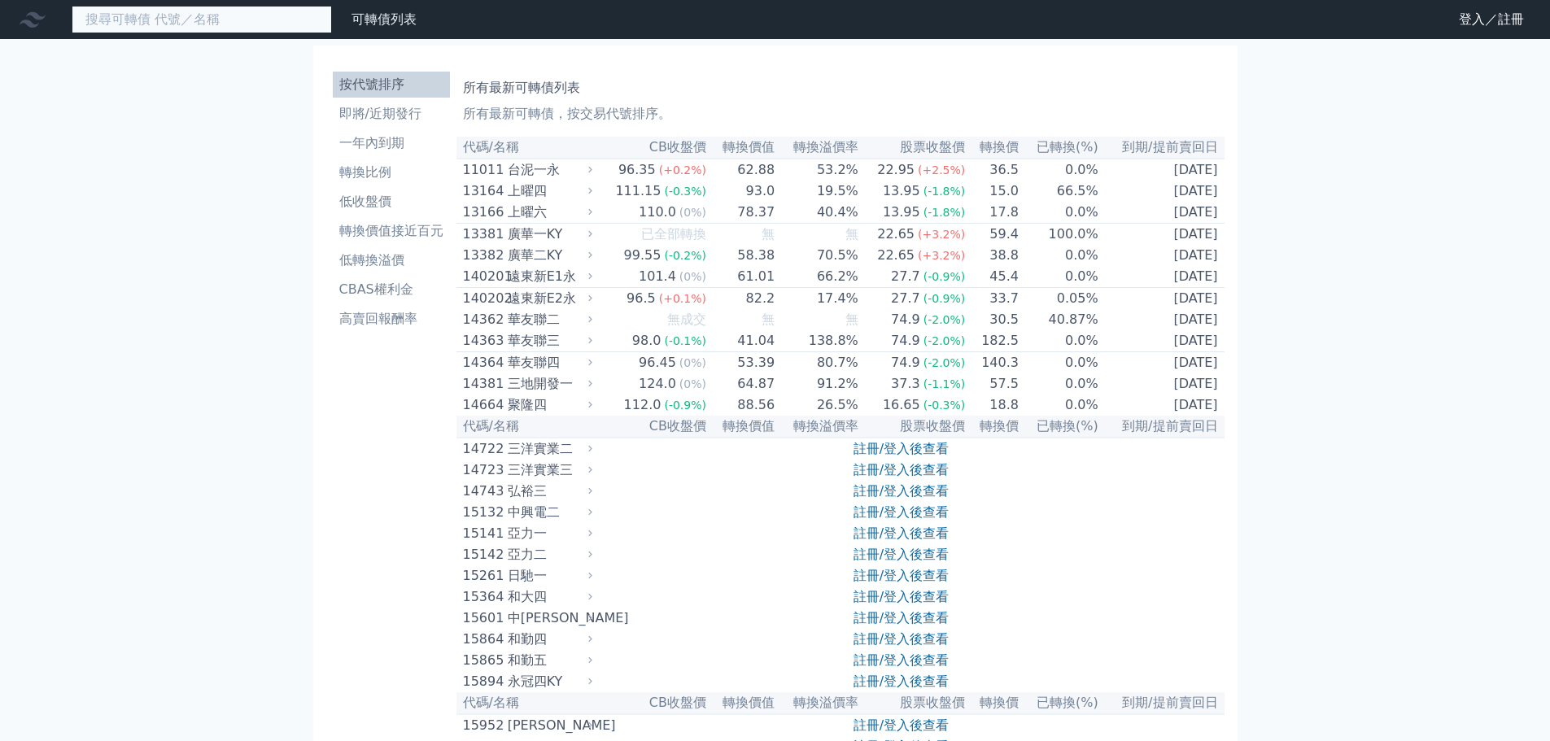
click at [225, 18] on input at bounding box center [202, 20] width 260 height 28
click at [202, 10] on input at bounding box center [202, 20] width 260 height 28
type input "金像電二"
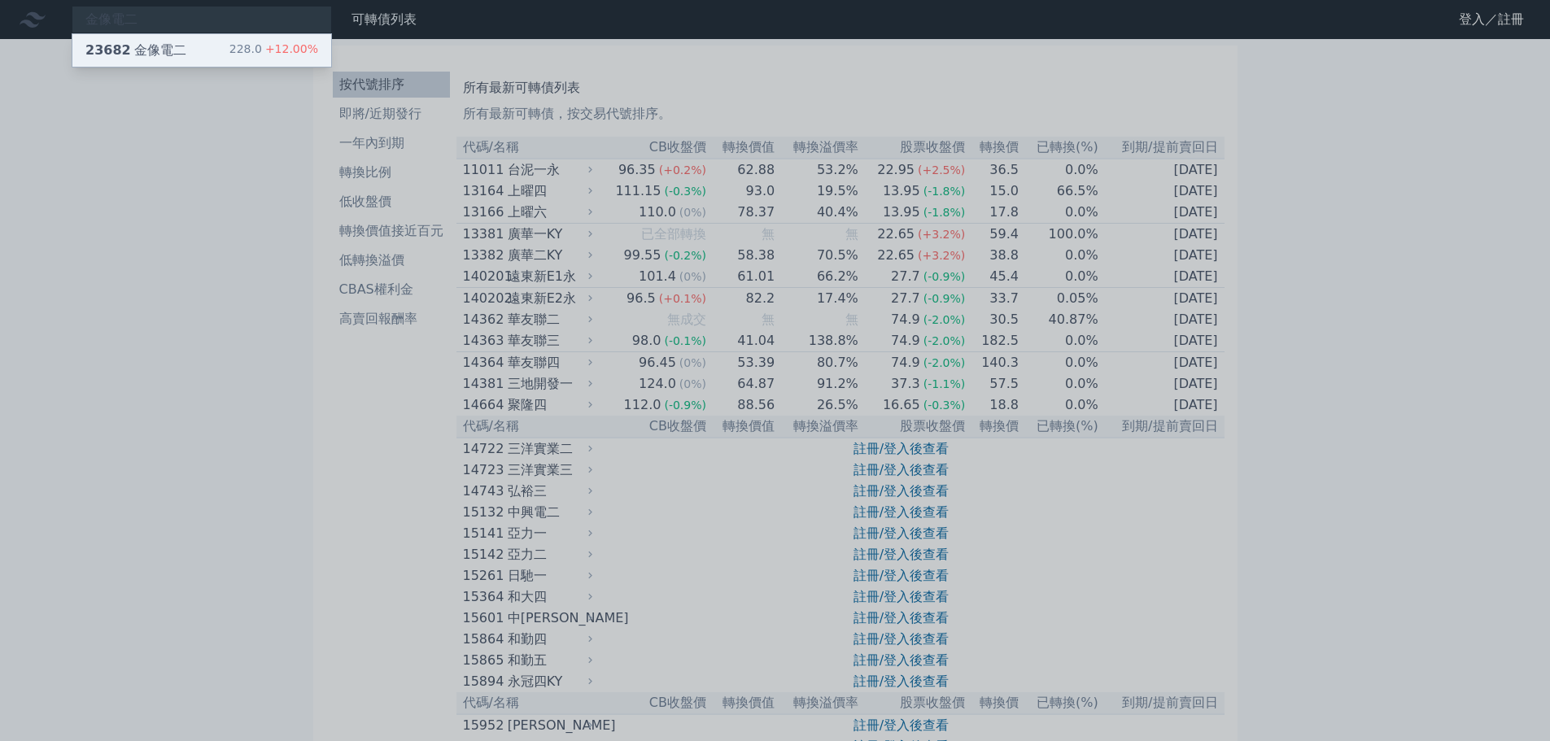
click at [232, 49] on div "23682 金像電二 228.0 +12.00%" at bounding box center [201, 50] width 259 height 33
